Goal: Find specific page/section: Find specific page/section

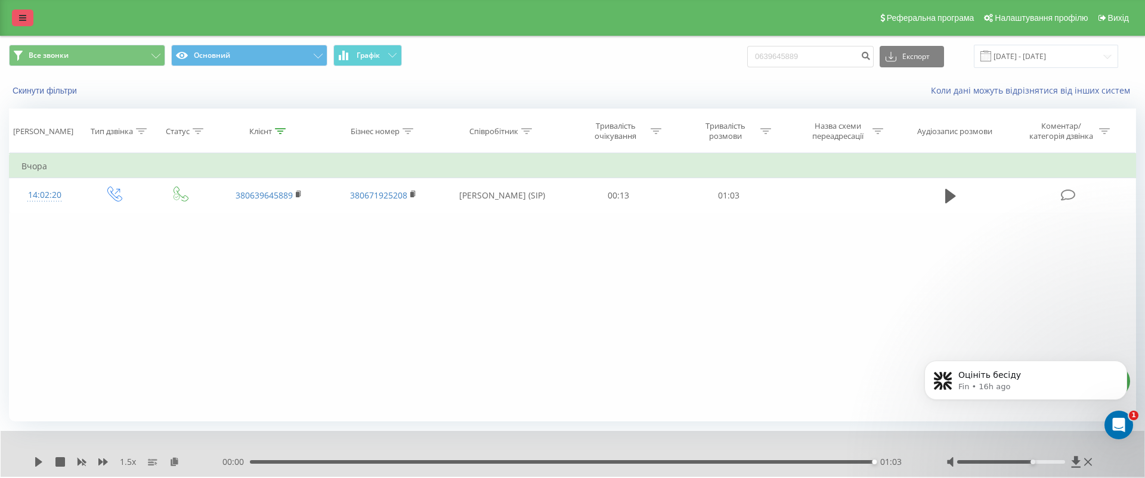
click at [31, 22] on link at bounding box center [22, 18] width 21 height 17
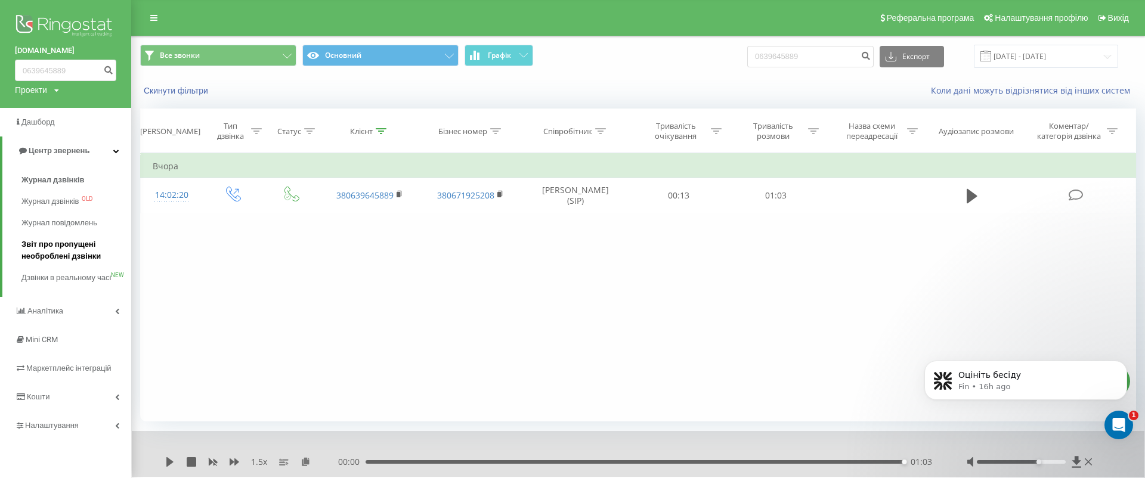
click at [82, 239] on link "Звіт про пропущені необроблені дзвінки" at bounding box center [76, 250] width 110 height 33
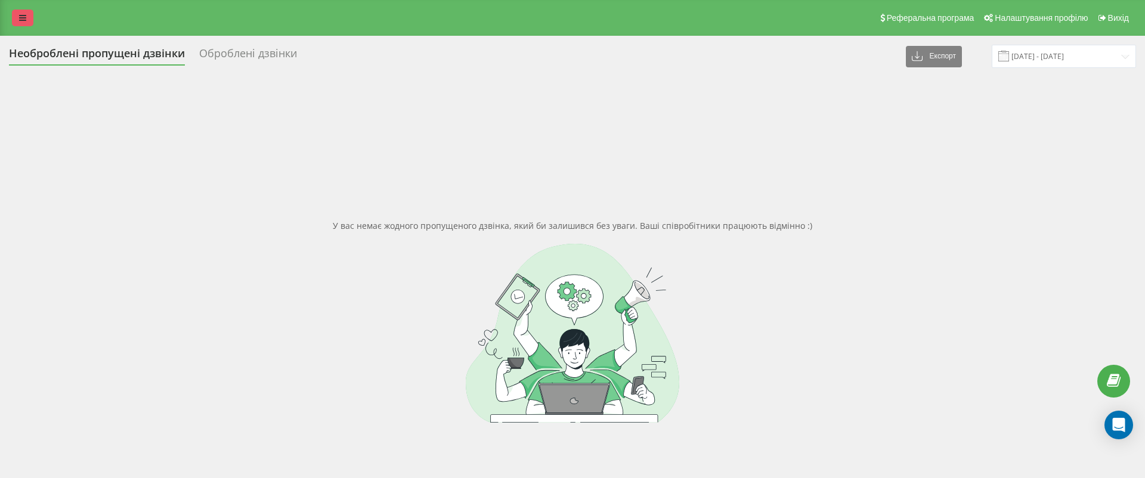
click at [24, 17] on icon at bounding box center [22, 18] width 7 height 8
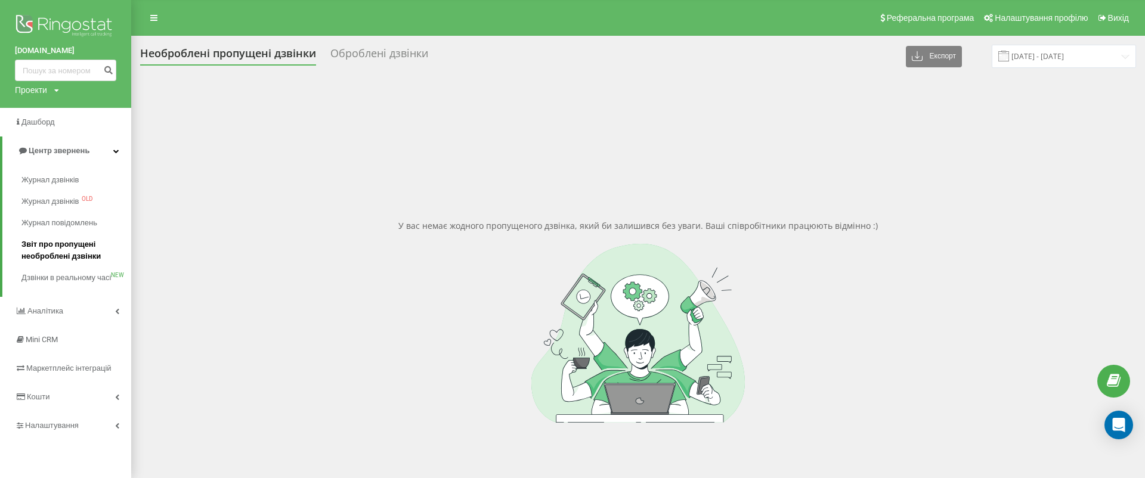
click at [98, 258] on span "Звіт про пропущені необроблені дзвінки" at bounding box center [73, 251] width 104 height 24
